Goal: Use online tool/utility: Utilize a website feature to perform a specific function

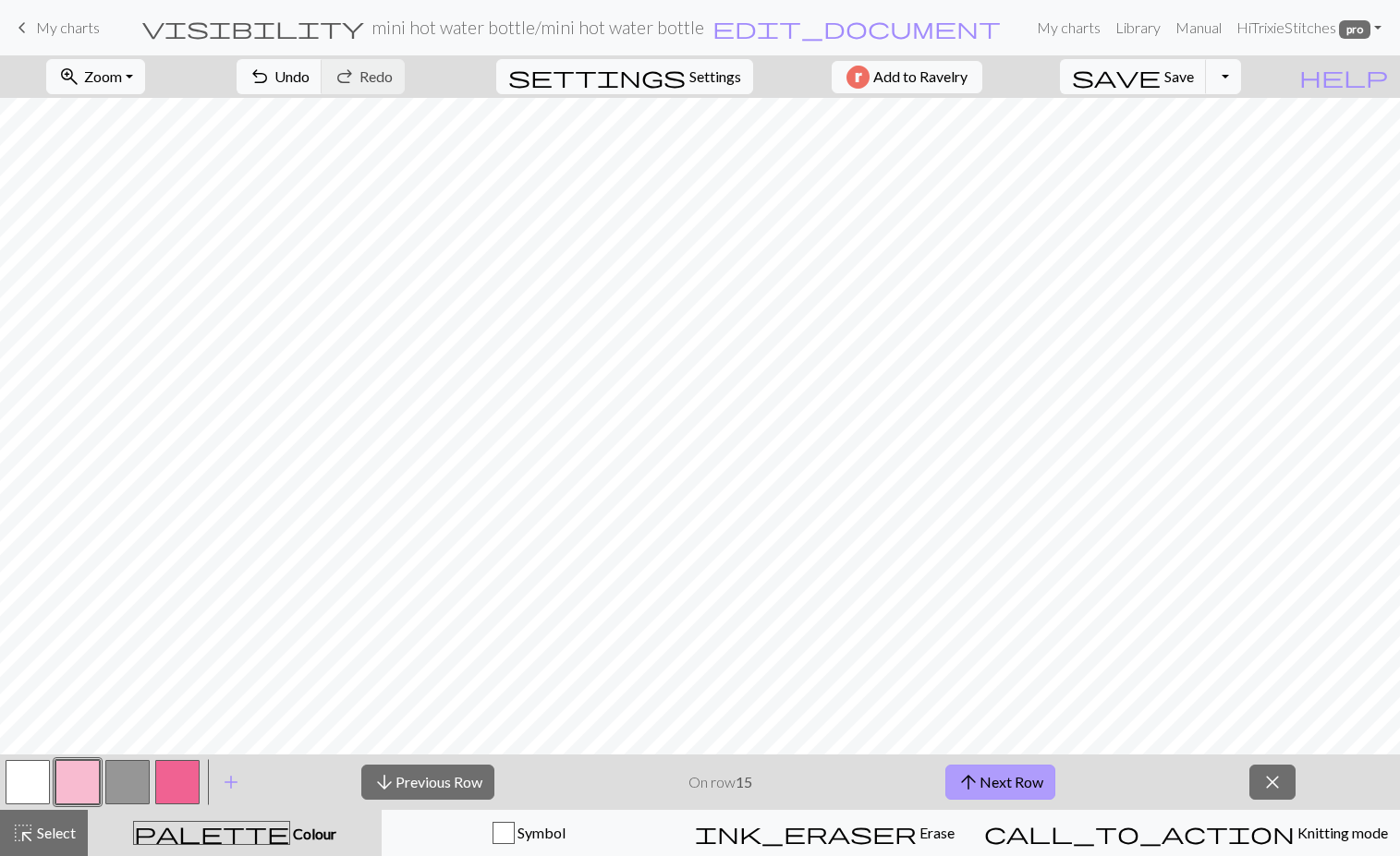
click at [975, 778] on span "arrow_upward" at bounding box center [968, 782] width 22 height 26
click at [1007, 783] on button "arrow_upward Next Row" at bounding box center [999, 782] width 110 height 35
click at [1001, 781] on button "arrow_upward Next Row" at bounding box center [999, 782] width 110 height 35
click at [1194, 77] on span "Save" at bounding box center [1179, 77] width 30 height 18
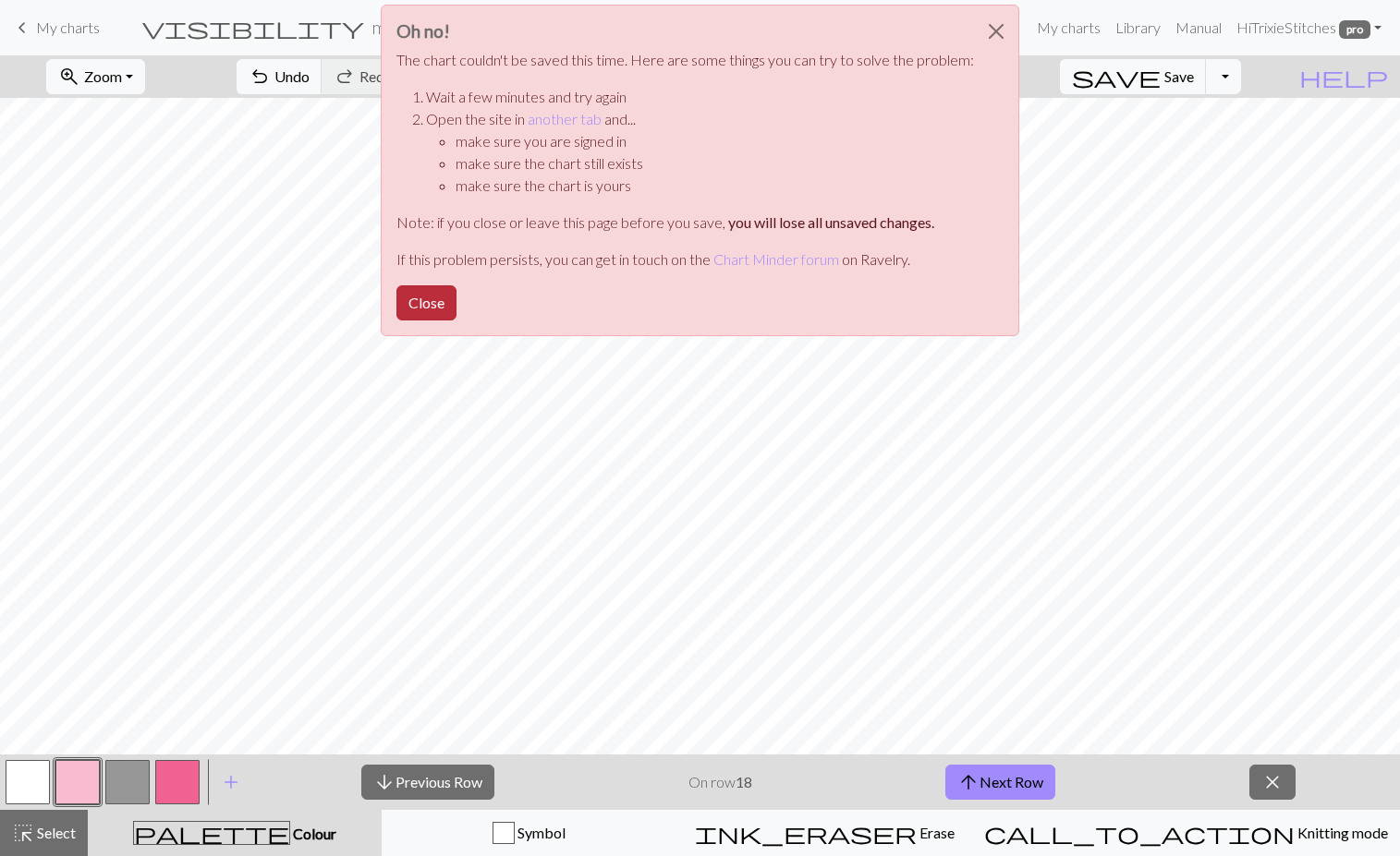
click at [426, 305] on button "Close" at bounding box center [426, 302] width 60 height 35
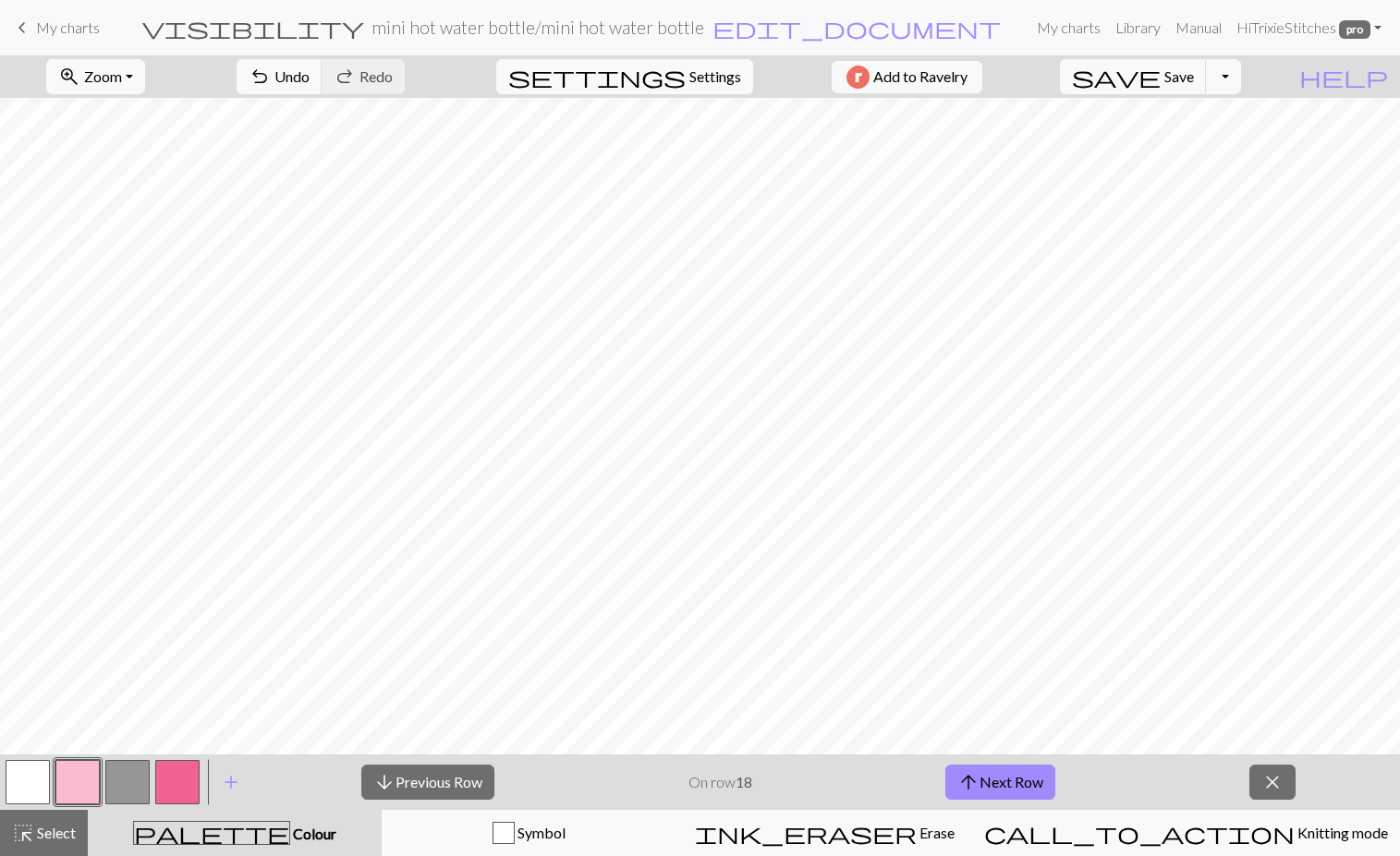
click at [41, 20] on span "My charts" at bounding box center [68, 28] width 64 height 18
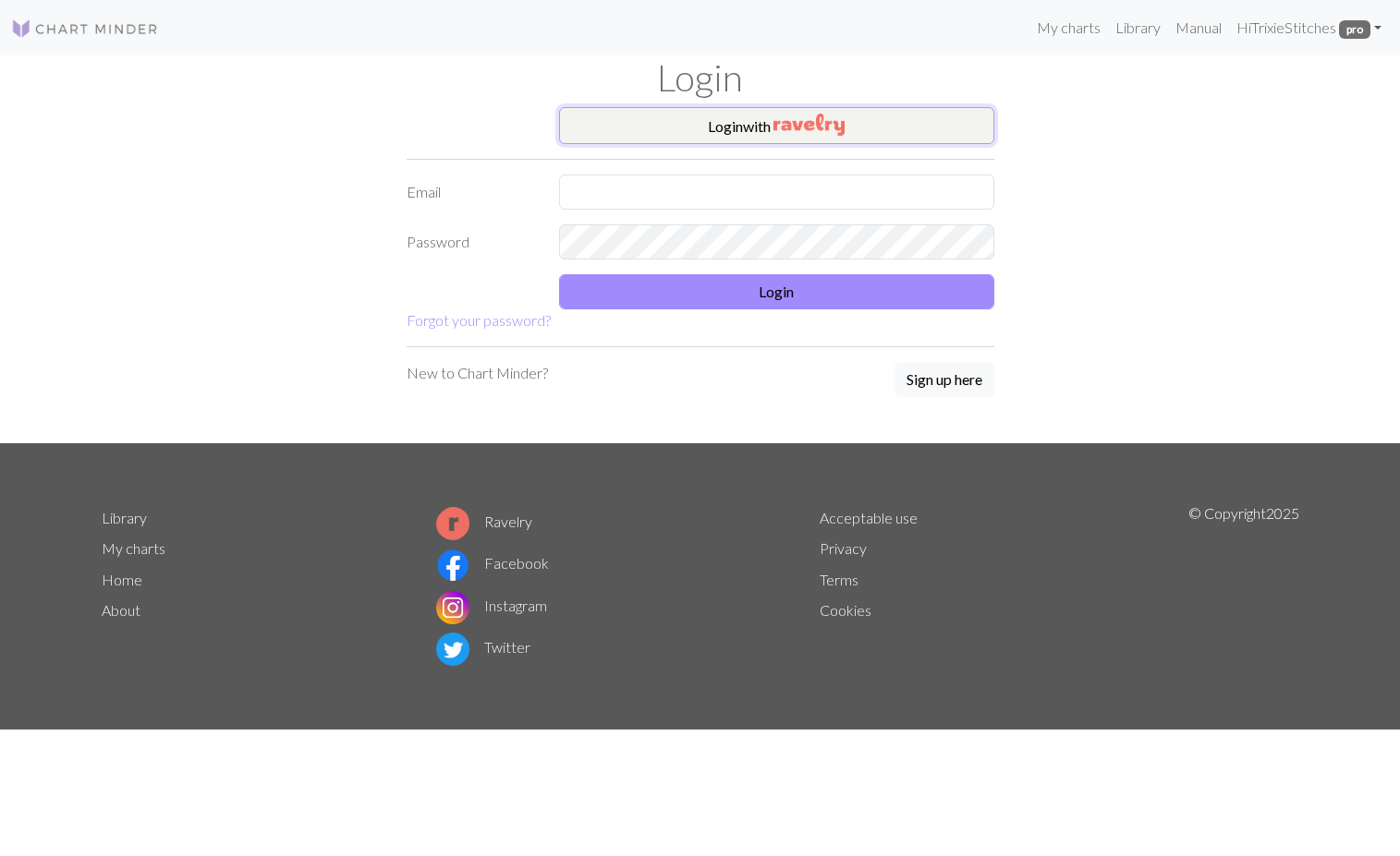
click at [775, 125] on img "button" at bounding box center [808, 125] width 71 height 22
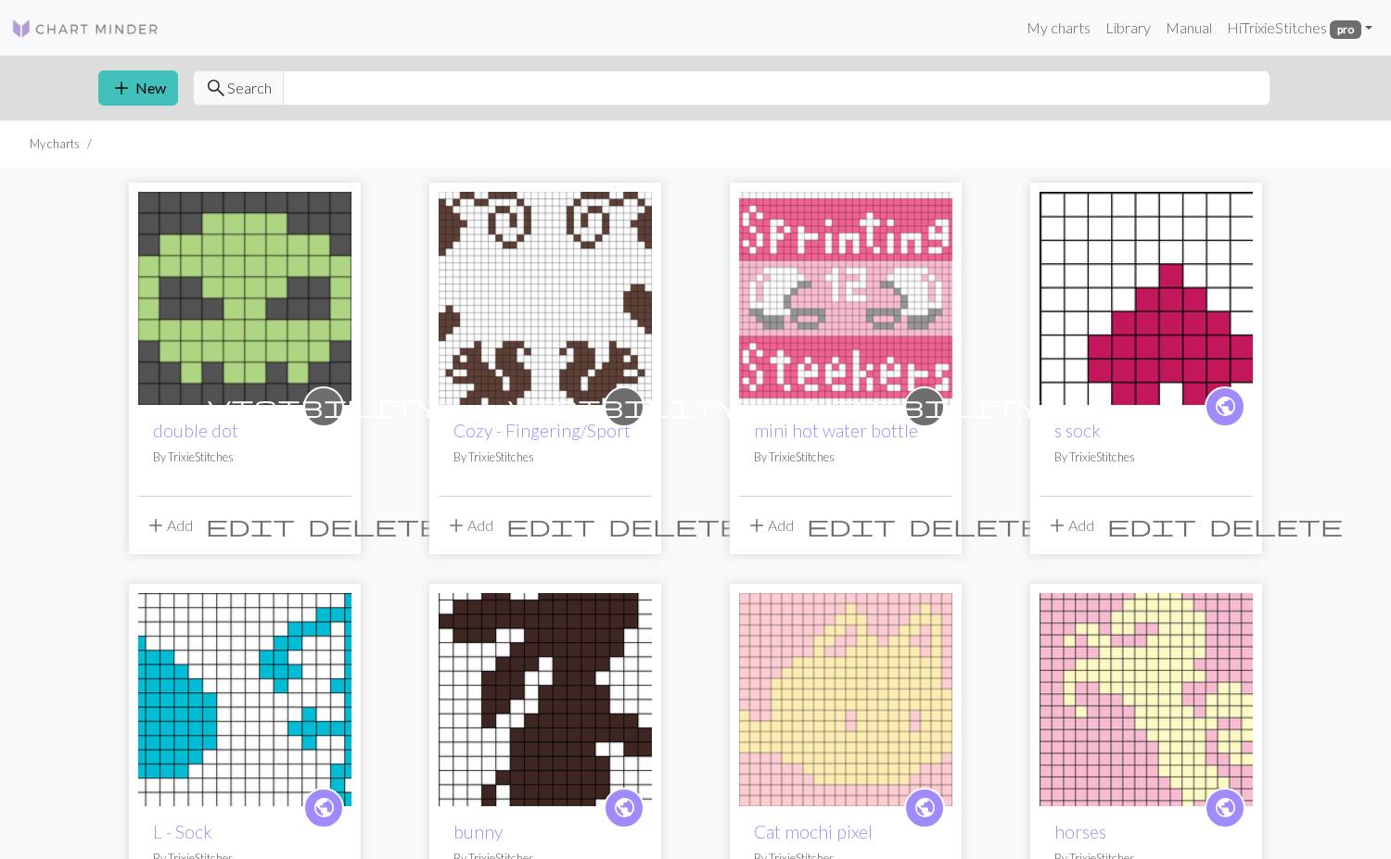
click at [819, 382] on img at bounding box center [845, 298] width 213 height 213
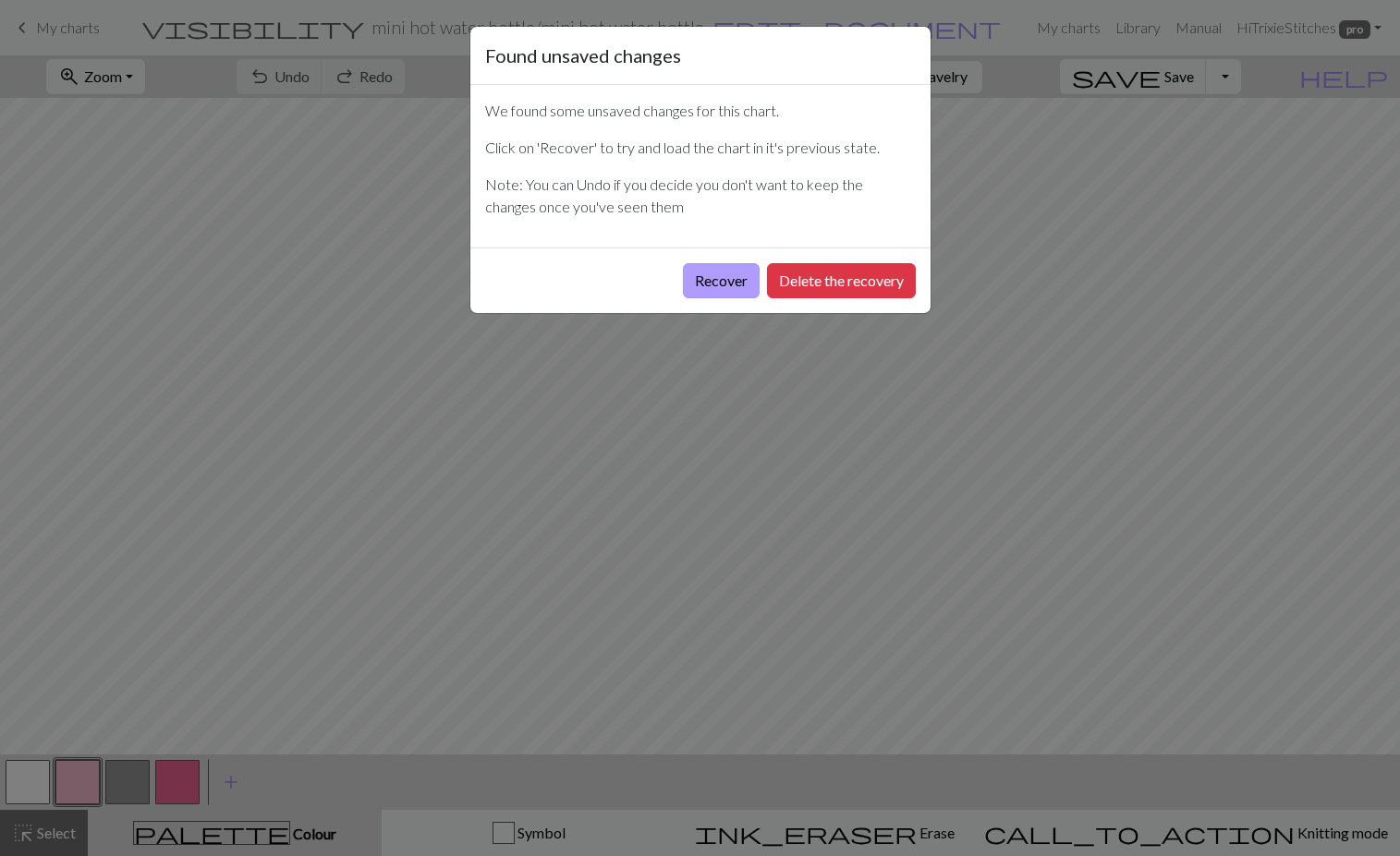
click at [707, 286] on button "Recover" at bounding box center [720, 280] width 77 height 35
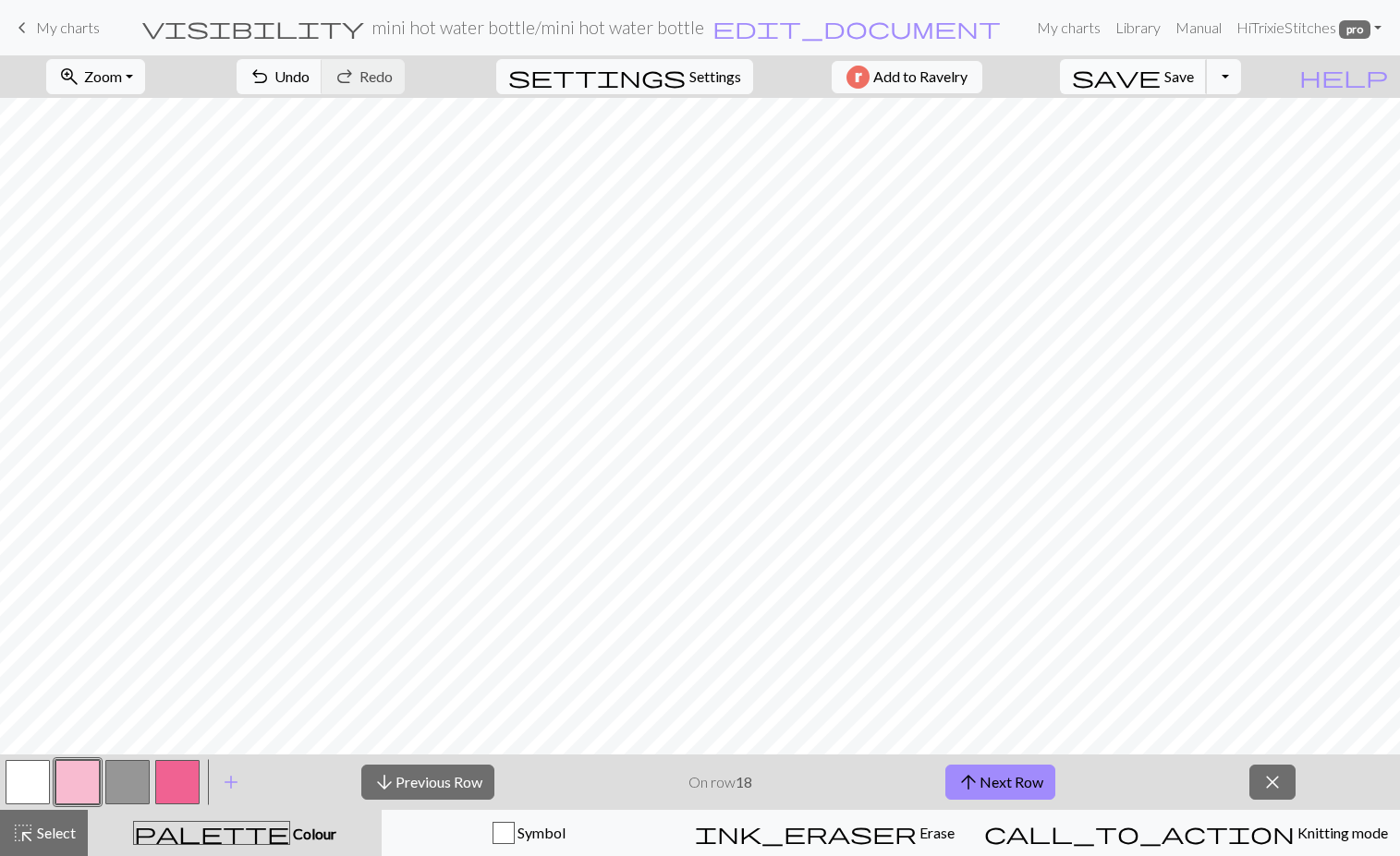
click at [1160, 76] on span "save" at bounding box center [1115, 77] width 89 height 26
